Goal: Use online tool/utility: Utilize a website feature to perform a specific function

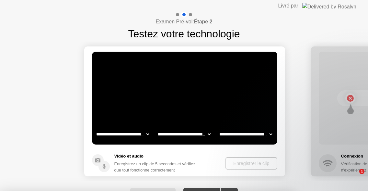
select select "**********"
select select "*******"
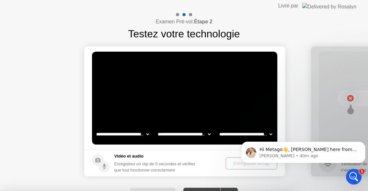
scroll to position [232, 0]
